Goal: Information Seeking & Learning: Find specific page/section

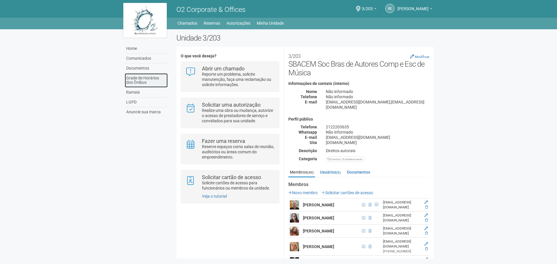
click at [147, 81] on link "Grade de Horários dos Ônibus" at bounding box center [146, 80] width 43 height 14
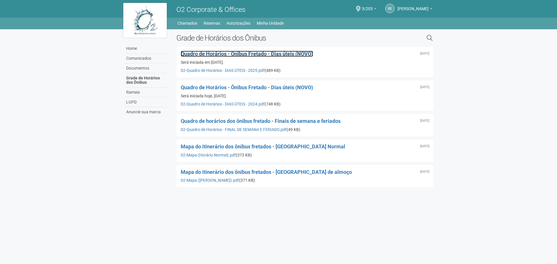
click at [267, 53] on span "Quadro de Horários - Ônibus Fretado - Dias úteis (NOVO)" at bounding box center [247, 54] width 132 height 6
